Goal: Task Accomplishment & Management: Manage account settings

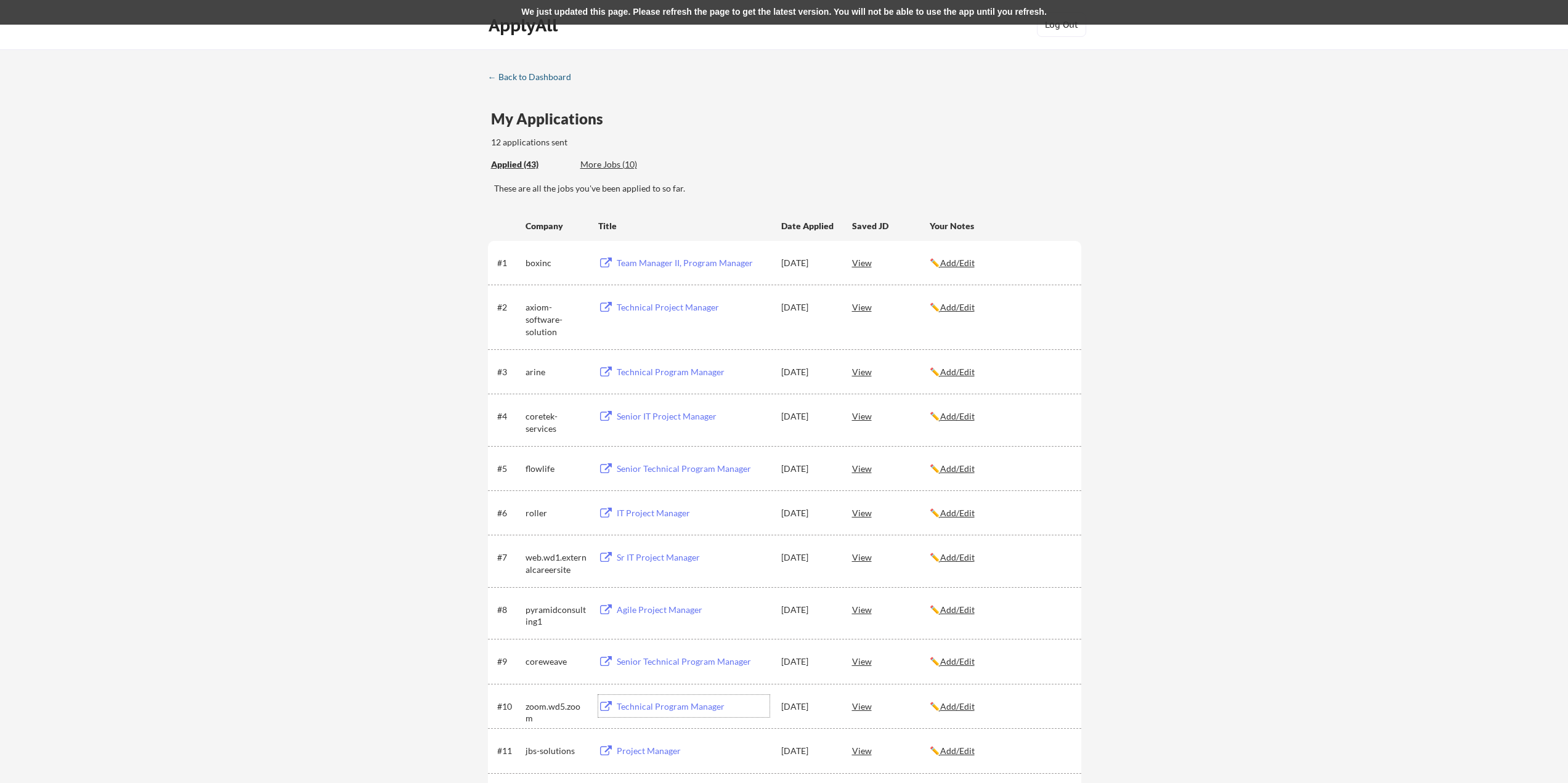
click at [511, 75] on div "← Back to Dashboard" at bounding box center [534, 77] width 92 height 9
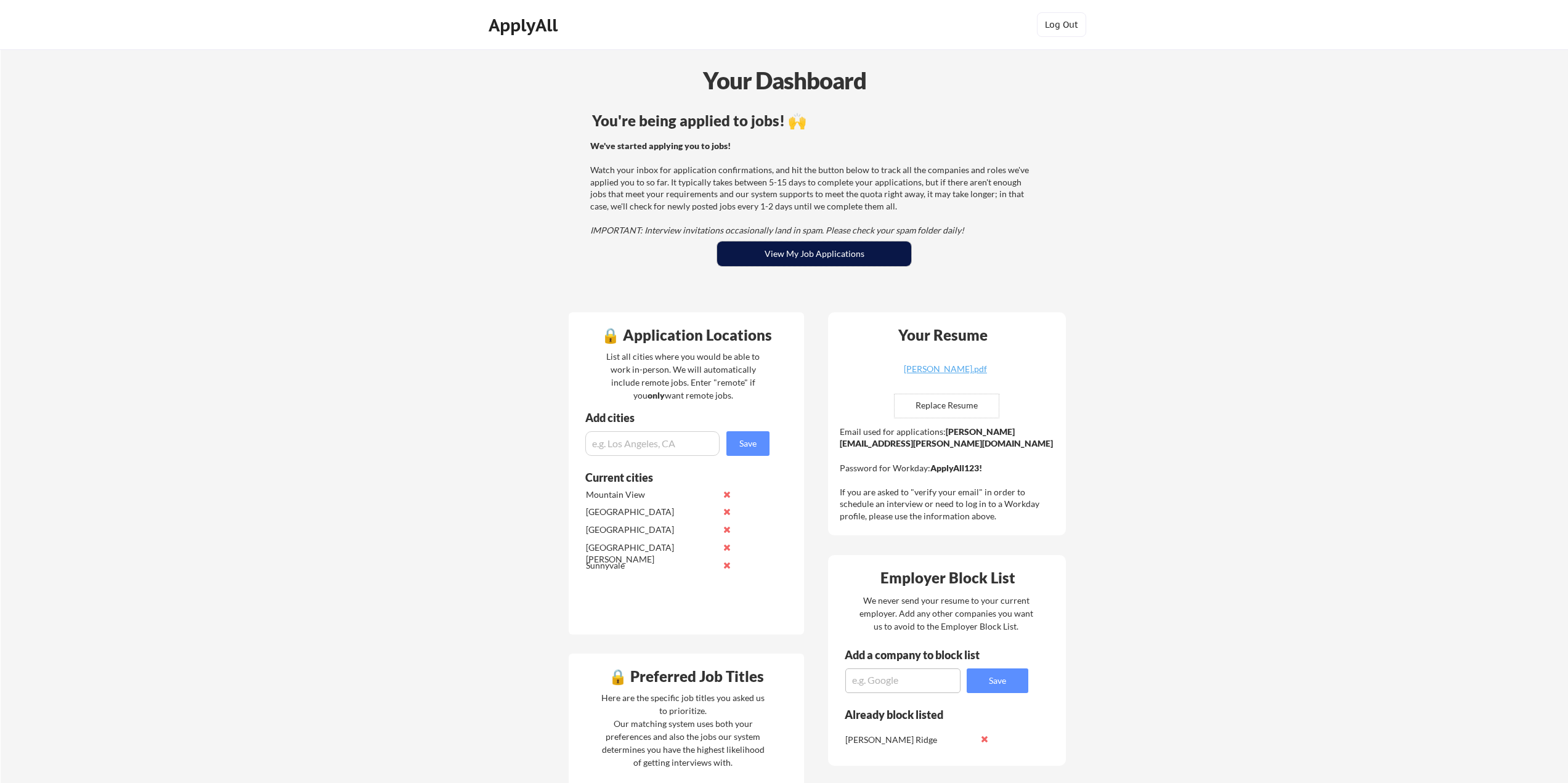
click at [792, 252] on button "View My Job Applications" at bounding box center [814, 253] width 194 height 25
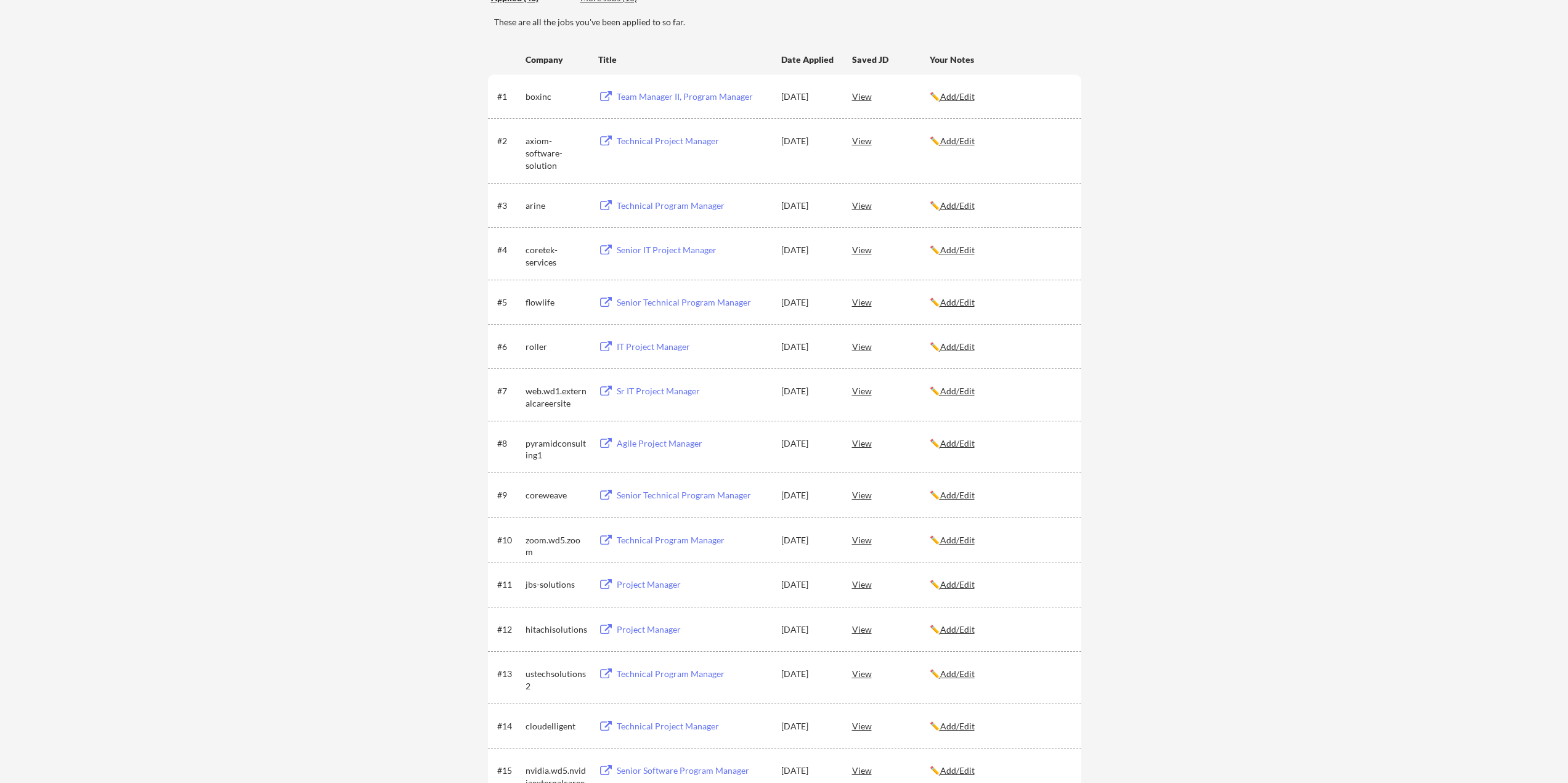
scroll to position [185, 0]
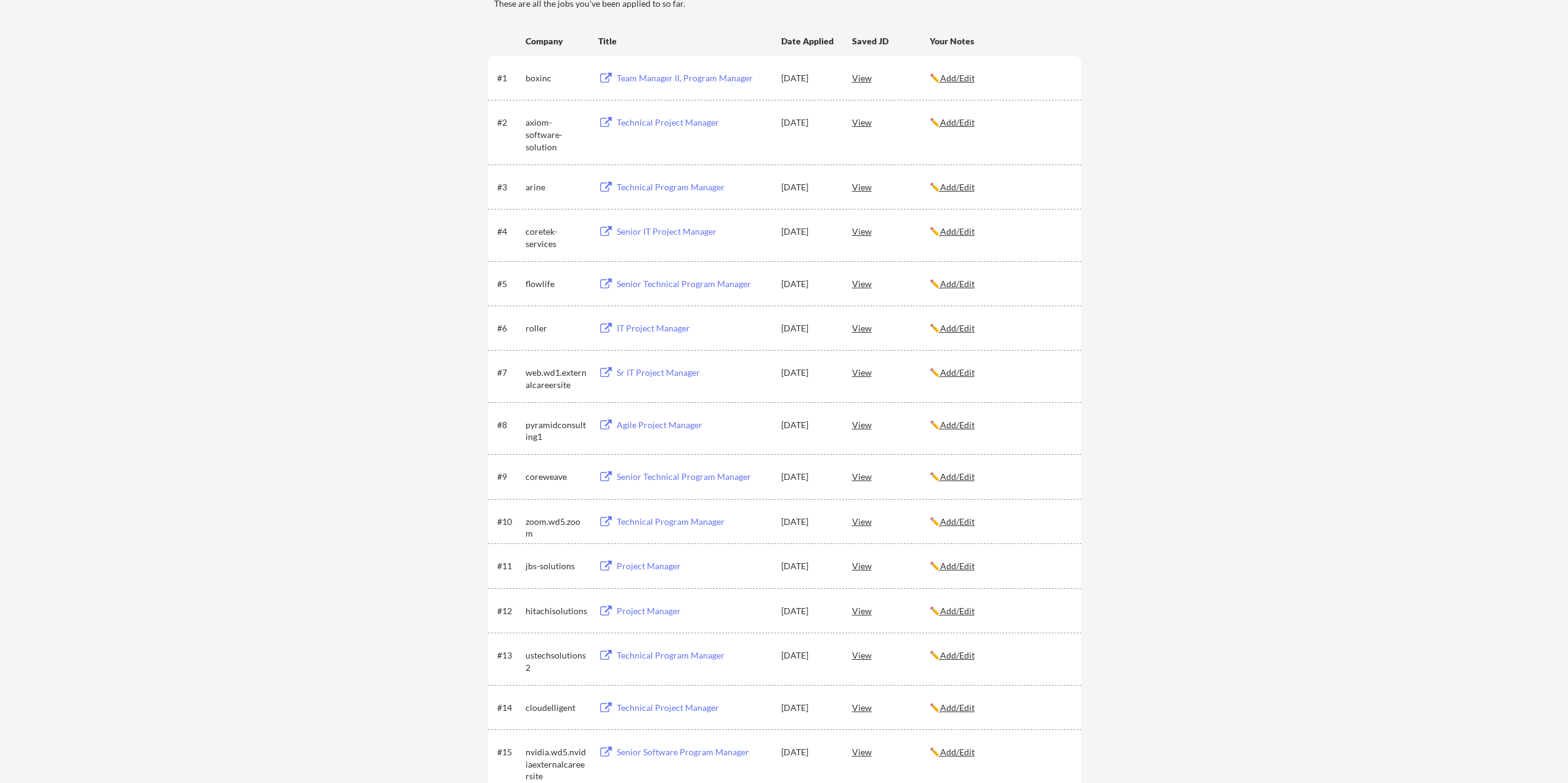
click at [668, 704] on div "Technical Project Manager" at bounding box center [693, 707] width 153 height 12
